Goal: Find specific page/section: Find specific page/section

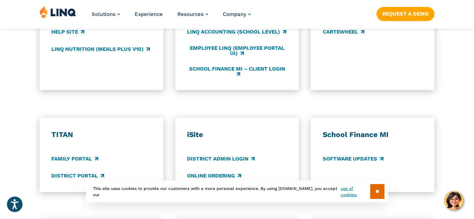
scroll to position [504, 0]
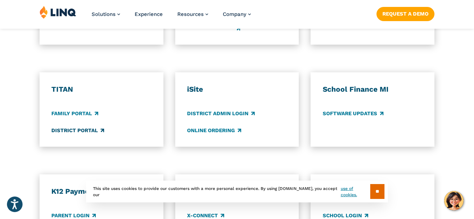
click at [88, 128] on link "District Portal" at bounding box center [77, 131] width 53 height 8
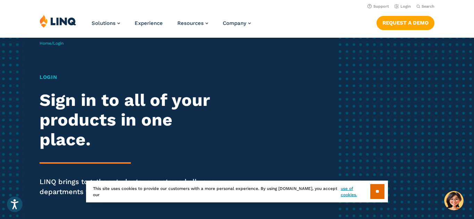
scroll to position [0, 0]
